Goal: Navigation & Orientation: Find specific page/section

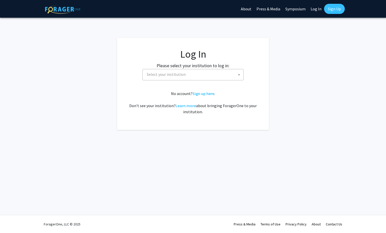
select select
click at [167, 72] on span "Select your institution" at bounding box center [166, 74] width 39 height 5
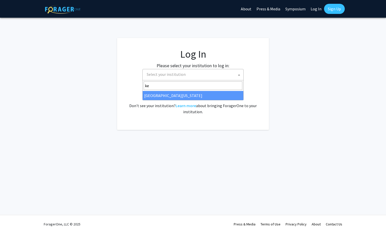
type input "ke"
select select "13"
